Goal: Information Seeking & Learning: Check status

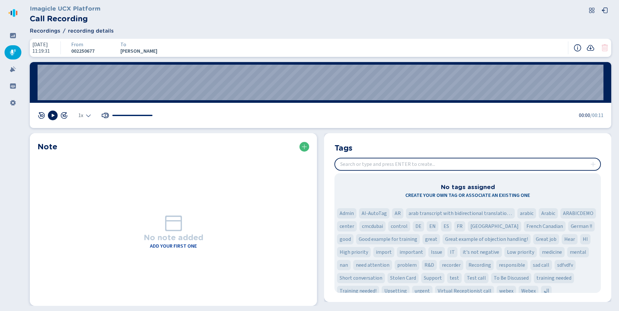
click at [11, 13] on icon at bounding box center [11, 13] width 1 height 5
